Goal: Task Accomplishment & Management: Use online tool/utility

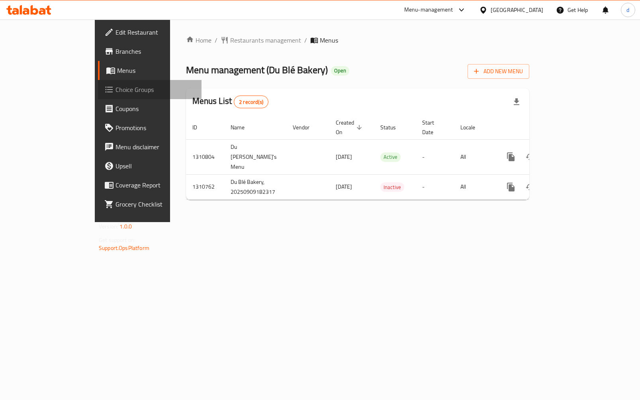
click at [116, 92] on span "Choice Groups" at bounding box center [156, 90] width 80 height 10
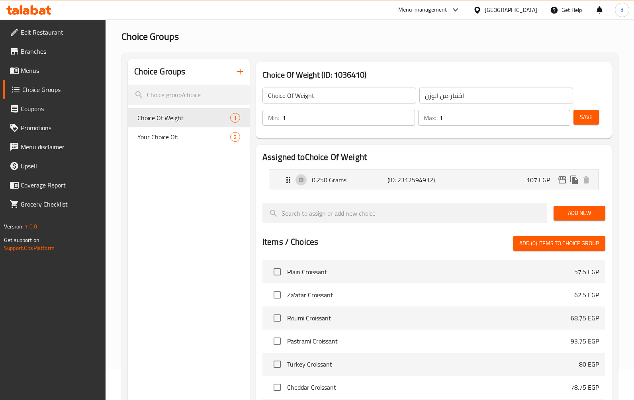
scroll to position [16, 0]
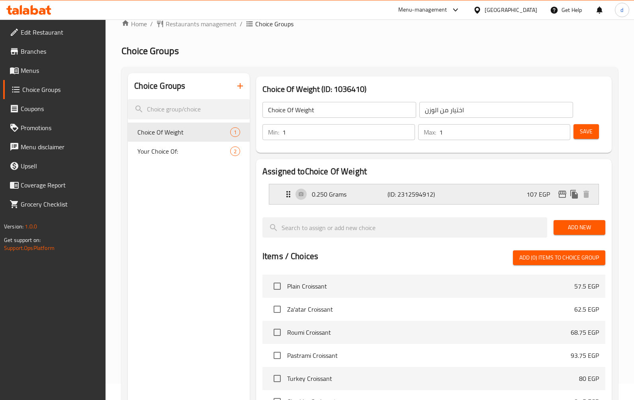
click at [537, 196] on p "107 EGP" at bounding box center [542, 195] width 30 height 10
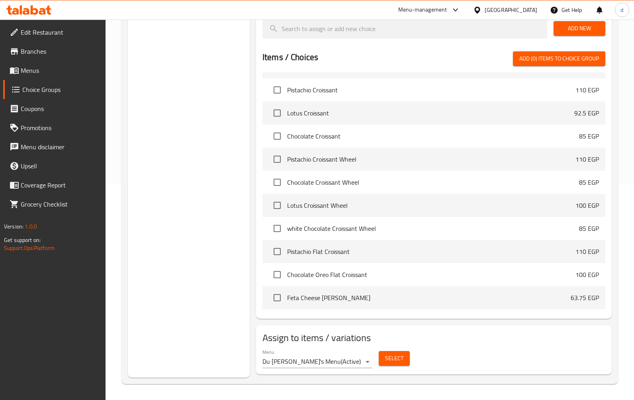
scroll to position [239, 0]
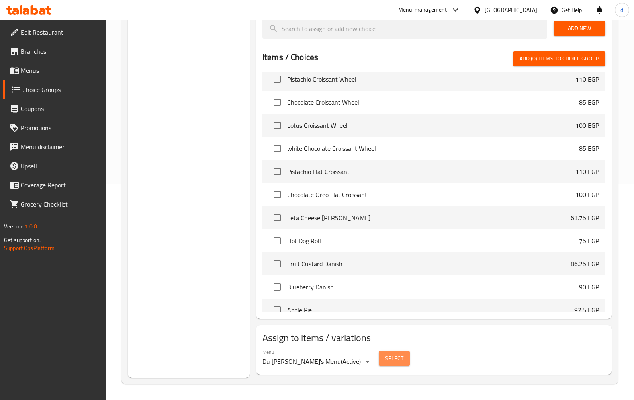
click at [402, 354] on span "Select" at bounding box center [394, 359] width 18 height 10
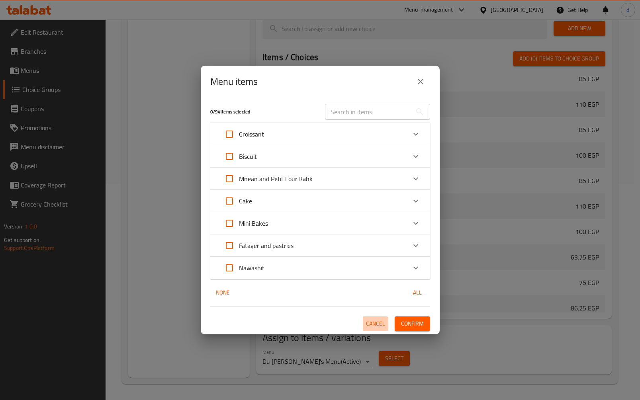
click at [368, 322] on span "Cancel" at bounding box center [375, 324] width 19 height 10
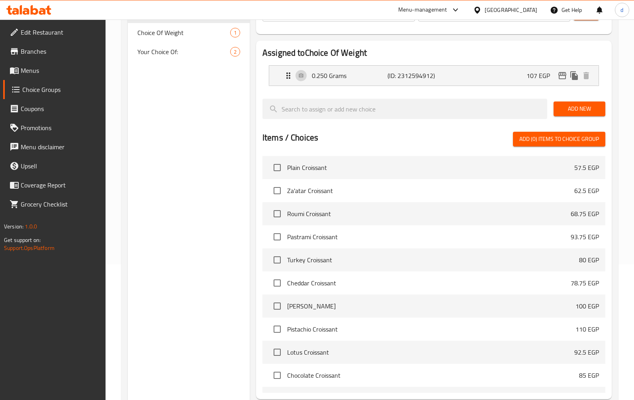
scroll to position [57, 0]
